Goal: Transaction & Acquisition: Book appointment/travel/reservation

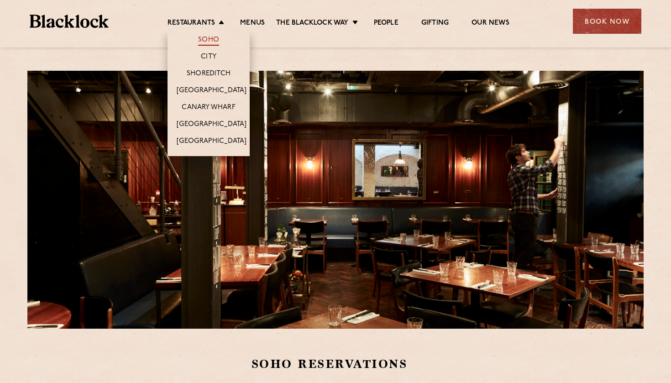
click at [206, 39] on link "Soho" at bounding box center [208, 41] width 21 height 10
click at [207, 39] on link "Soho" at bounding box center [208, 41] width 21 height 10
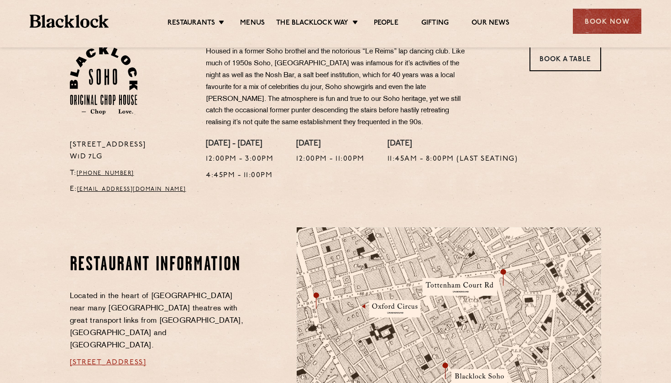
scroll to position [345, 0]
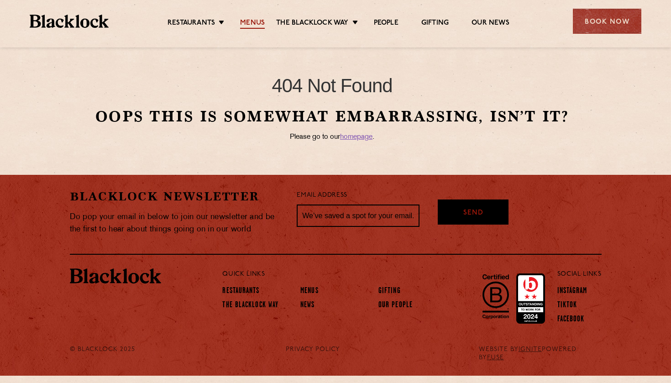
click at [253, 22] on link "Menus" at bounding box center [252, 24] width 25 height 10
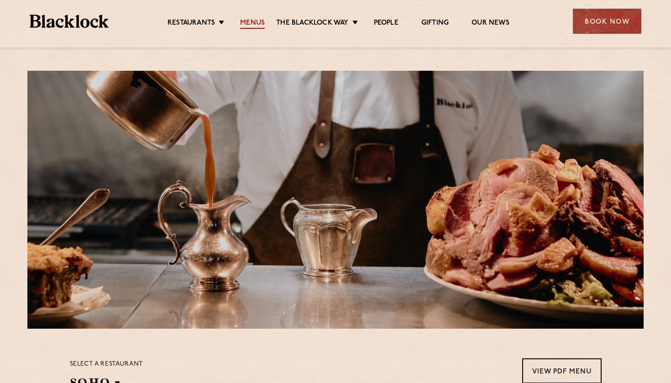
click at [252, 20] on link "Menus" at bounding box center [252, 24] width 25 height 10
click at [261, 24] on link "Menus" at bounding box center [252, 24] width 25 height 10
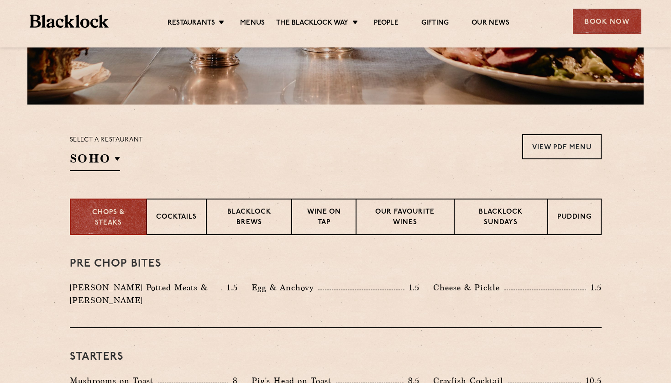
scroll to position [244, 0]
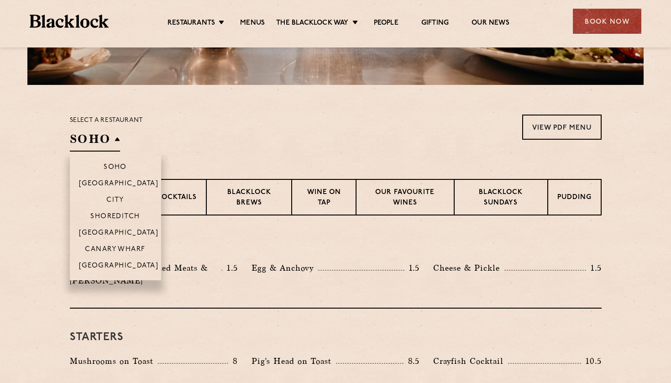
click at [100, 139] on h2 "SOHO" at bounding box center [95, 141] width 50 height 21
click at [118, 167] on p "Soho" at bounding box center [115, 168] width 23 height 9
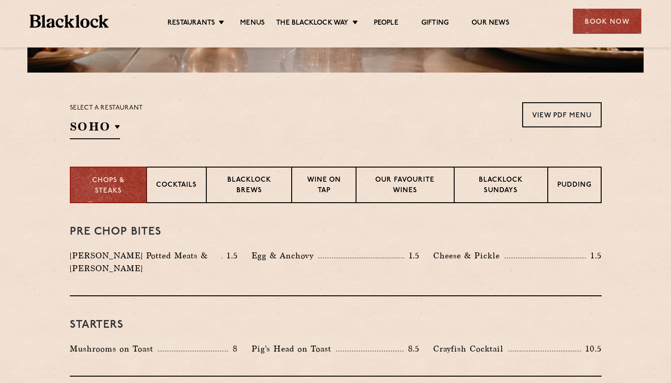
scroll to position [259, 0]
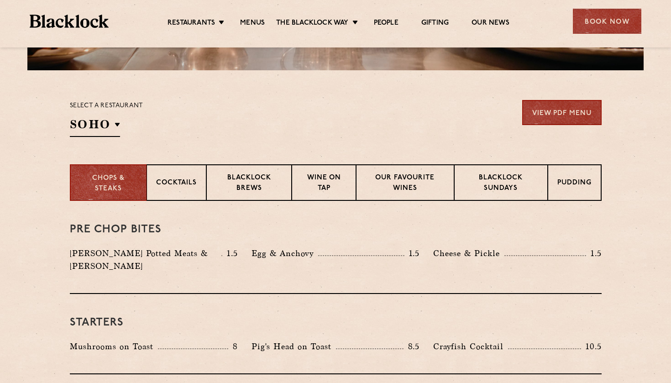
click at [562, 110] on link "View PDF Menu" at bounding box center [562, 112] width 79 height 25
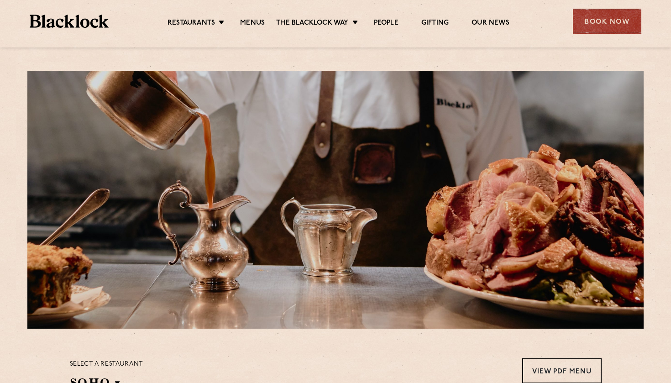
scroll to position [0, 0]
click at [620, 21] on div "Book Now" at bounding box center [607, 21] width 69 height 25
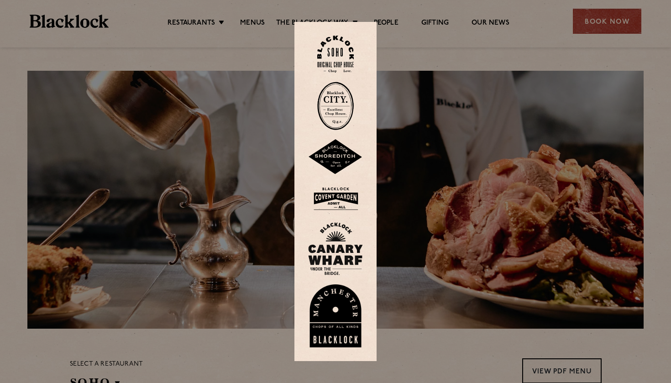
click at [337, 60] on img at bounding box center [335, 54] width 37 height 37
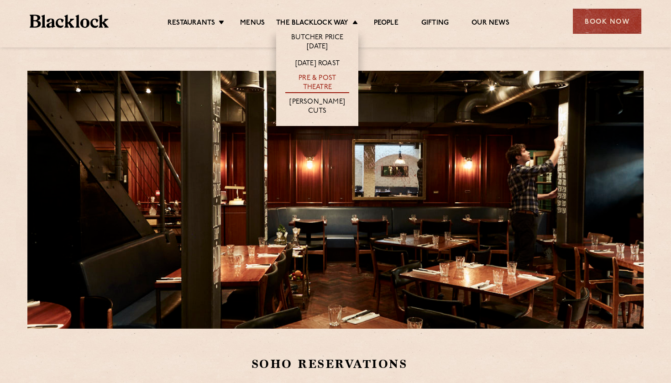
click at [326, 76] on link "Pre & Post Theatre" at bounding box center [317, 83] width 64 height 19
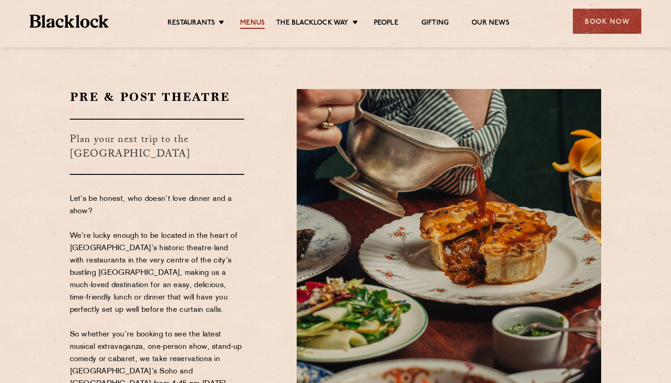
click at [253, 21] on link "Menus" at bounding box center [252, 24] width 25 height 10
